Goal: Task Accomplishment & Management: Use online tool/utility

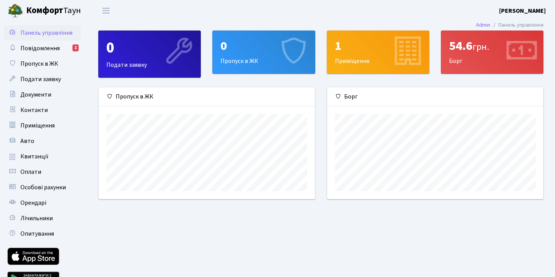
scroll to position [111, 216]
click at [55, 49] on span "Повідомлення" at bounding box center [39, 48] width 39 height 8
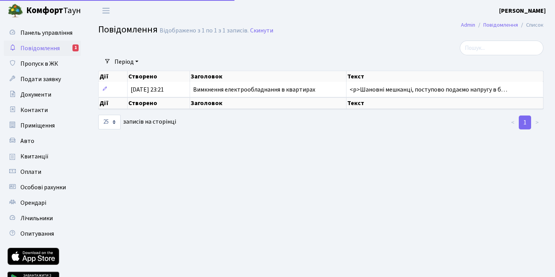
select select "25"
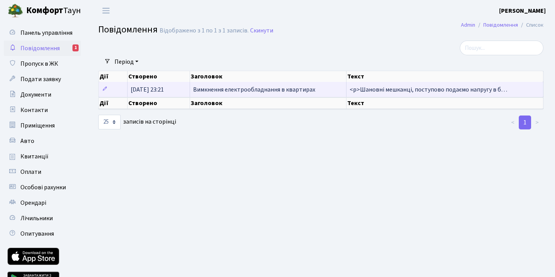
click at [223, 87] on span "Вимкнення електрообладнання в квартирах" at bounding box center [254, 89] width 122 height 8
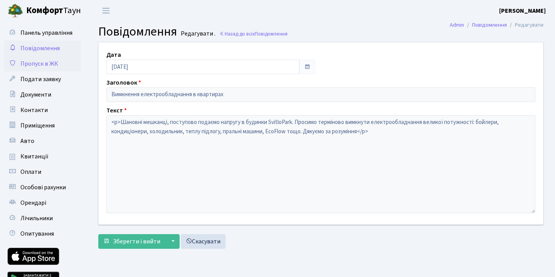
click at [54, 63] on span "Пропуск в ЖК" at bounding box center [39, 63] width 38 height 8
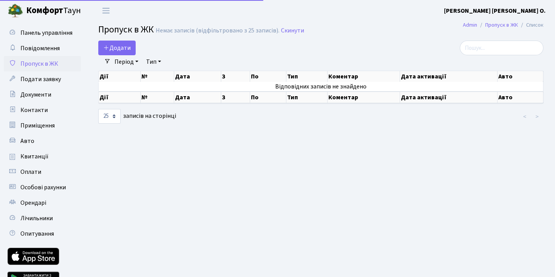
select select "25"
click at [41, 74] on link "Подати заявку" at bounding box center [42, 78] width 77 height 15
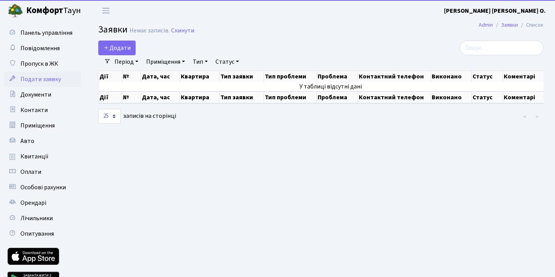
select select "25"
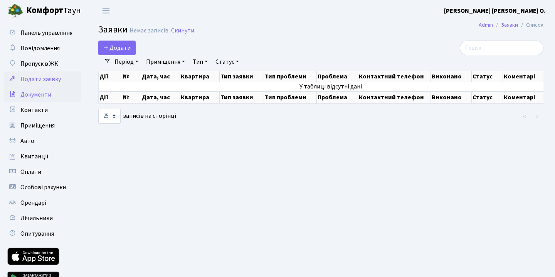
click at [35, 96] on span "Документи" at bounding box center [35, 94] width 31 height 8
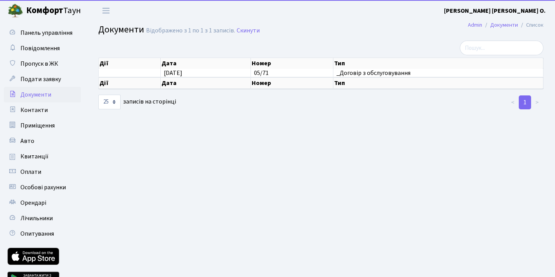
select select "25"
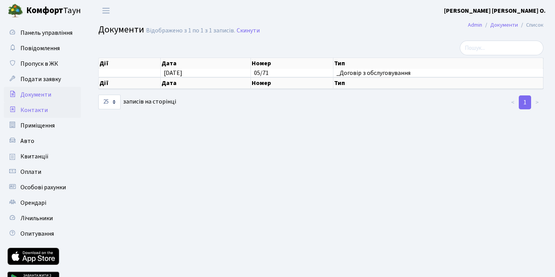
click at [44, 108] on span "Контакти" at bounding box center [33, 110] width 27 height 8
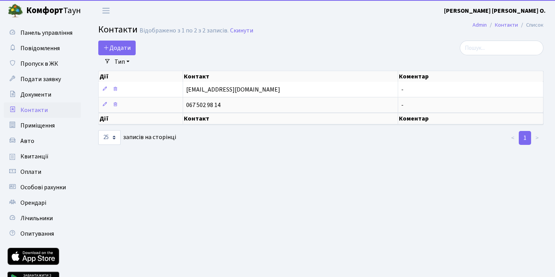
select select "25"
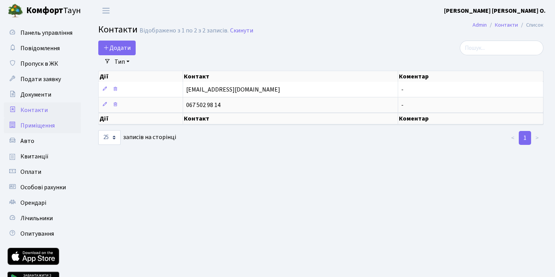
click at [42, 128] on span "Приміщення" at bounding box center [37, 125] width 34 height 8
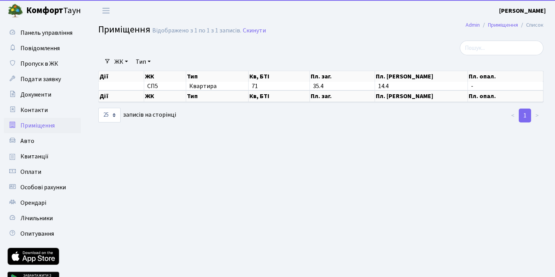
select select "25"
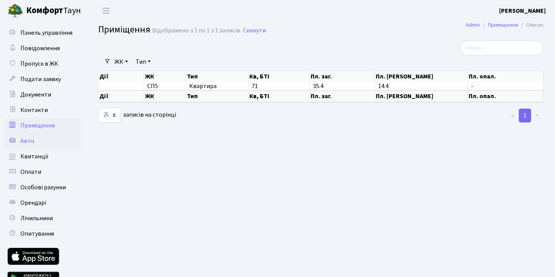
click at [39, 144] on link "Авто" at bounding box center [42, 140] width 77 height 15
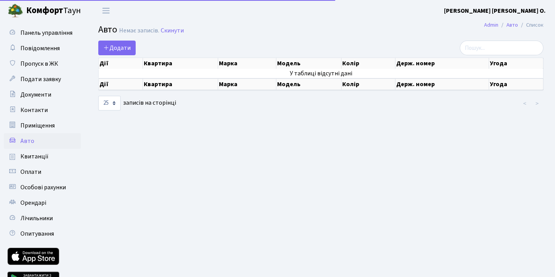
select select "25"
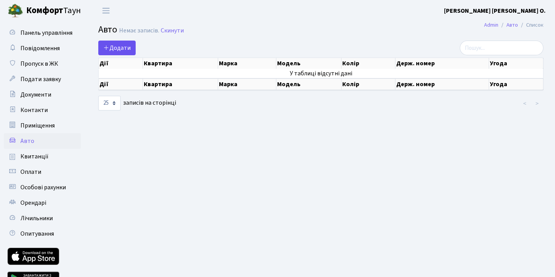
click at [124, 47] on span "Додати" at bounding box center [116, 48] width 27 height 8
click at [116, 49] on span "Додати" at bounding box center [116, 48] width 27 height 8
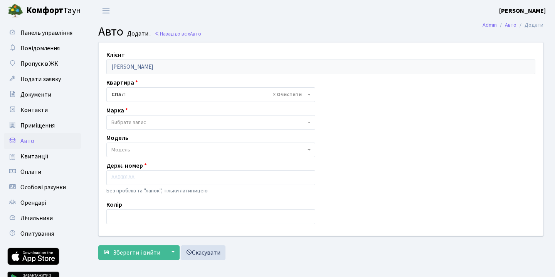
click at [160, 122] on span "Вибрати запис" at bounding box center [208, 122] width 194 height 8
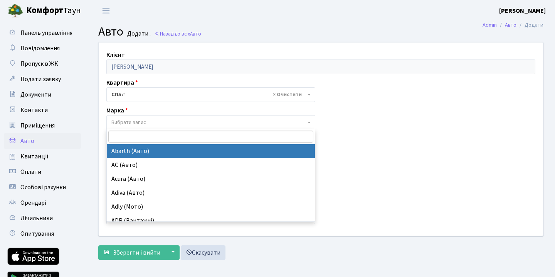
type input "n"
type input "toy"
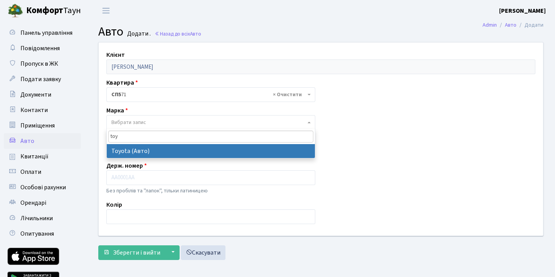
select select "130"
select select
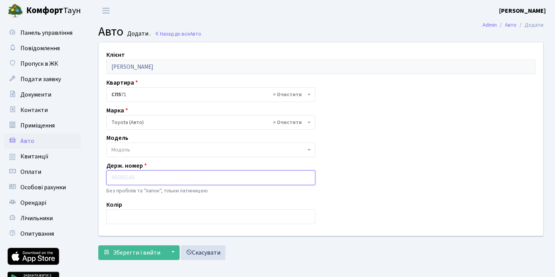
click at [145, 172] on input "text" at bounding box center [210, 177] width 209 height 15
type input "k"
type input "KA1408IM"
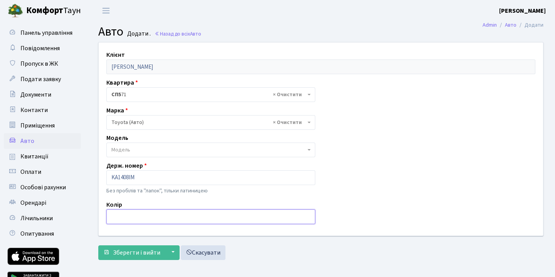
click at [133, 216] on input "text" at bounding box center [210, 216] width 209 height 15
type input "c"
click at [142, 217] on input "сріблясто-боакитний" at bounding box center [210, 216] width 209 height 15
type input "сріблясто-блакитний"
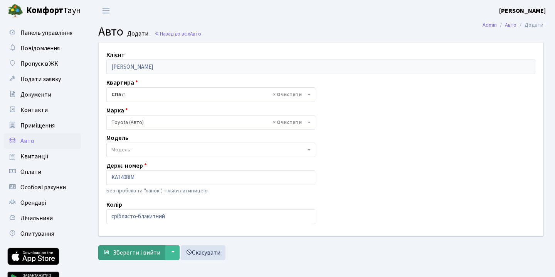
click at [144, 248] on span "Зберегти і вийти" at bounding box center [136, 252] width 47 height 8
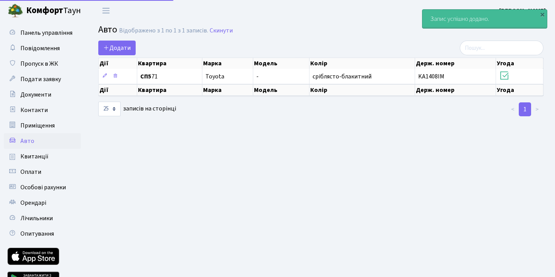
select select "25"
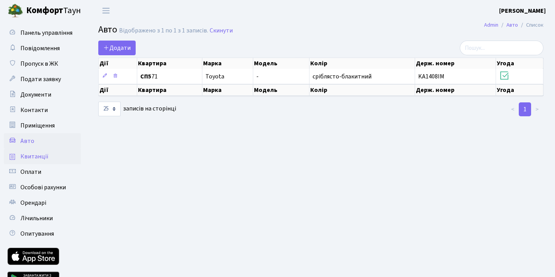
click at [58, 159] on link "Квитанції" at bounding box center [42, 156] width 77 height 15
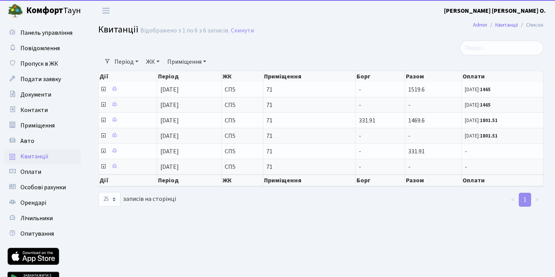
select select "25"
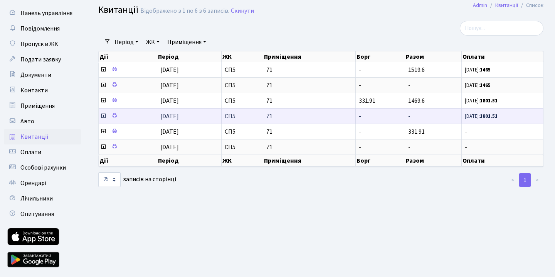
scroll to position [25, 0]
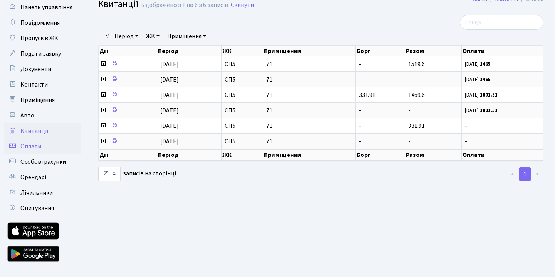
click at [61, 142] on link "Оплати" at bounding box center [42, 145] width 77 height 15
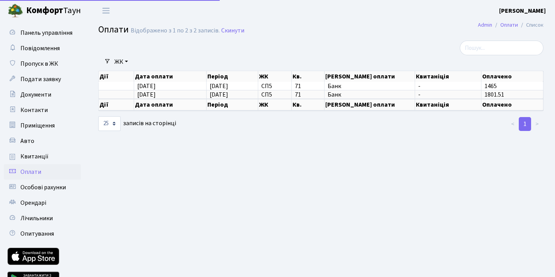
select select "25"
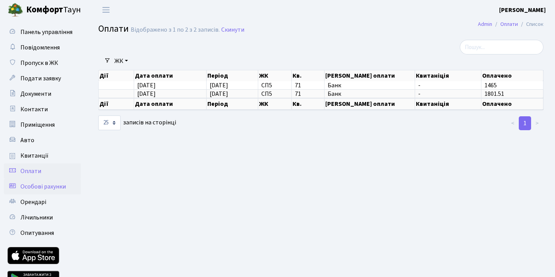
click at [42, 189] on span "Особові рахунки" at bounding box center [43, 186] width 46 height 8
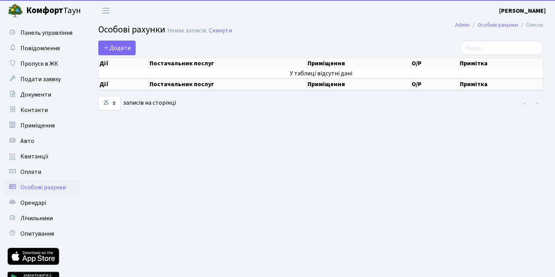
select select "25"
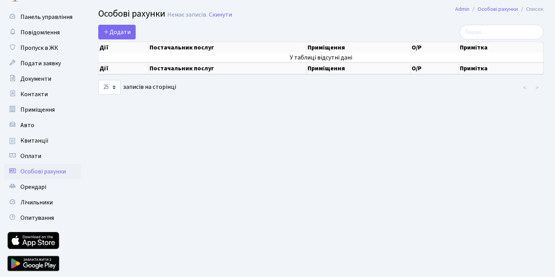
scroll to position [17, 0]
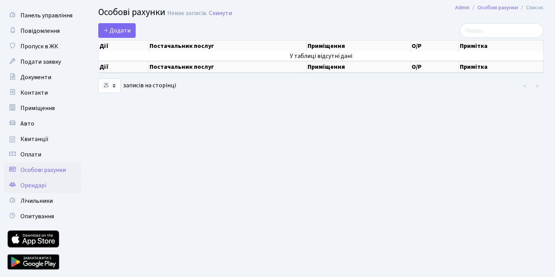
click at [39, 190] on link "Орендарі" at bounding box center [42, 184] width 77 height 15
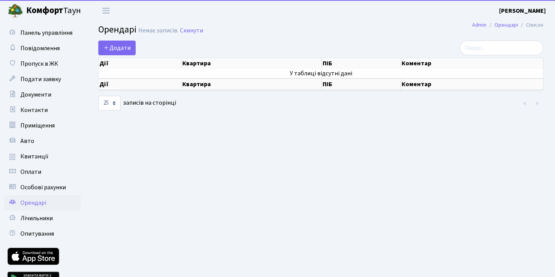
select select "25"
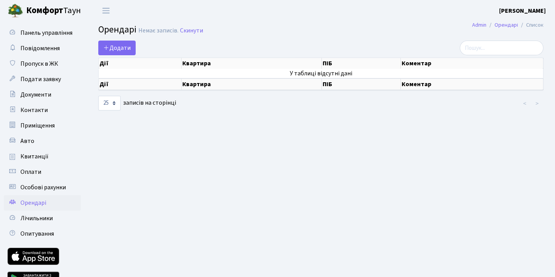
click at [37, 202] on span "Орендарі" at bounding box center [33, 202] width 26 height 8
select select "25"
click at [36, 215] on span "Лічильники" at bounding box center [36, 218] width 32 height 8
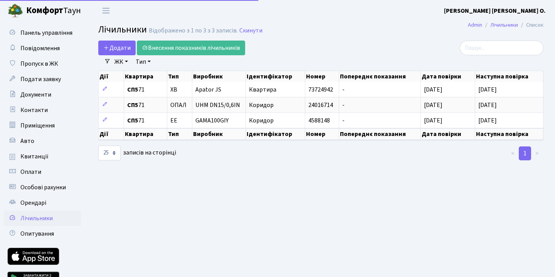
select select "25"
click at [35, 231] on span "Опитування" at bounding box center [37, 233] width 34 height 8
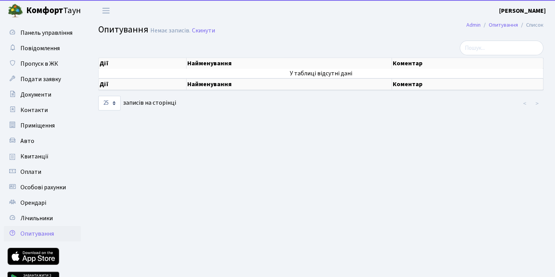
select select "25"
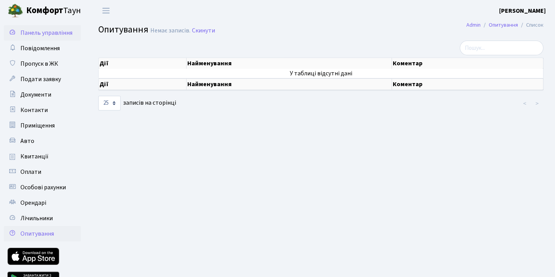
click at [37, 32] on span "Панель управління" at bounding box center [46, 33] width 52 height 8
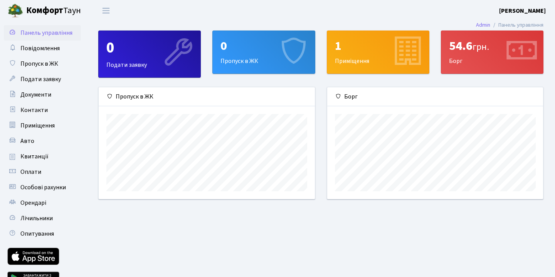
scroll to position [111, 216]
